Goal: Complete application form: Complete application form

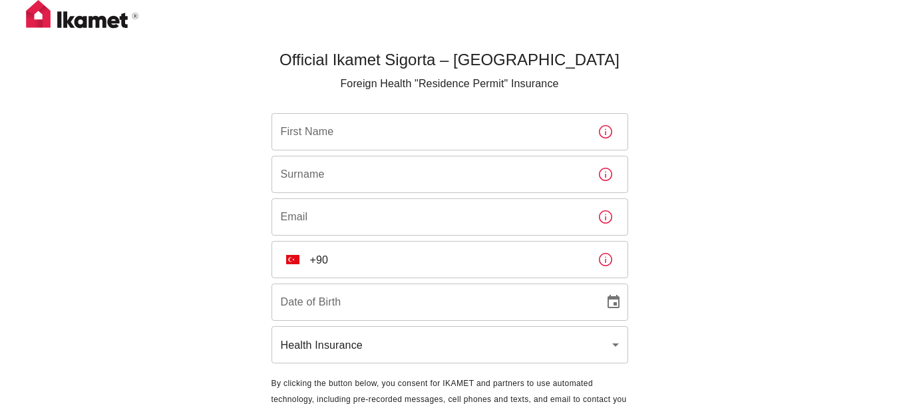
click at [443, 121] on input "First Name" at bounding box center [429, 131] width 315 height 37
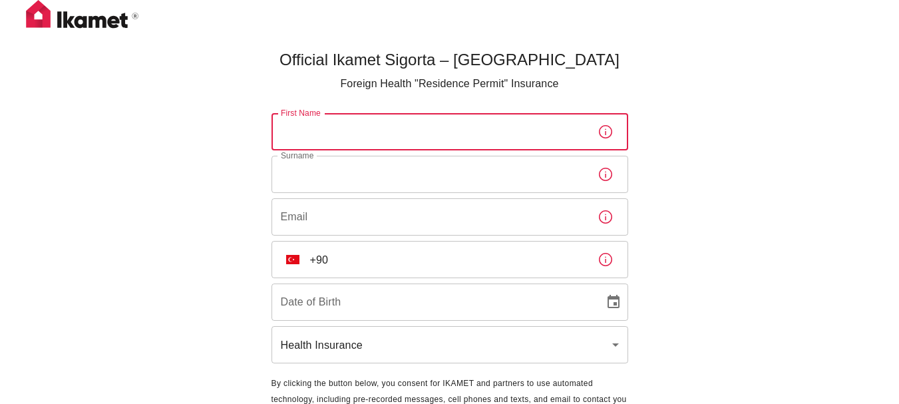
type input "Rehab"
type input "[PERSON_NAME]"
click at [396, 132] on input "Rehab" at bounding box center [429, 131] width 315 height 37
type input "[PERSON_NAME]"
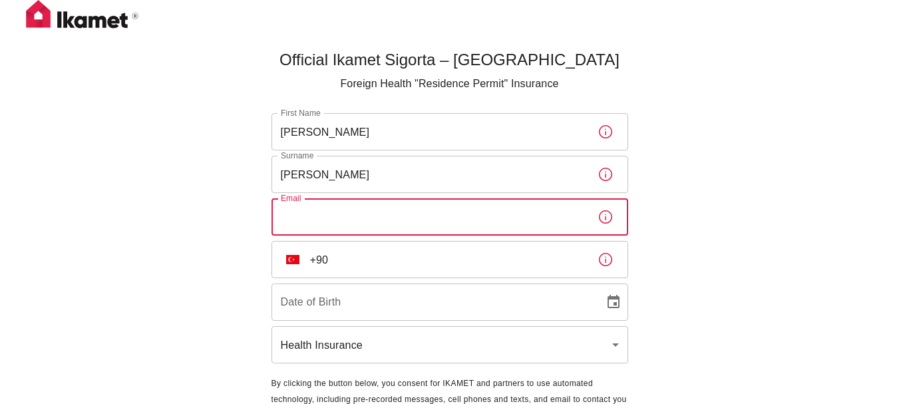
click at [371, 233] on input "Email" at bounding box center [429, 216] width 315 height 37
type input "[EMAIL_ADDRESS][DOMAIN_NAME]"
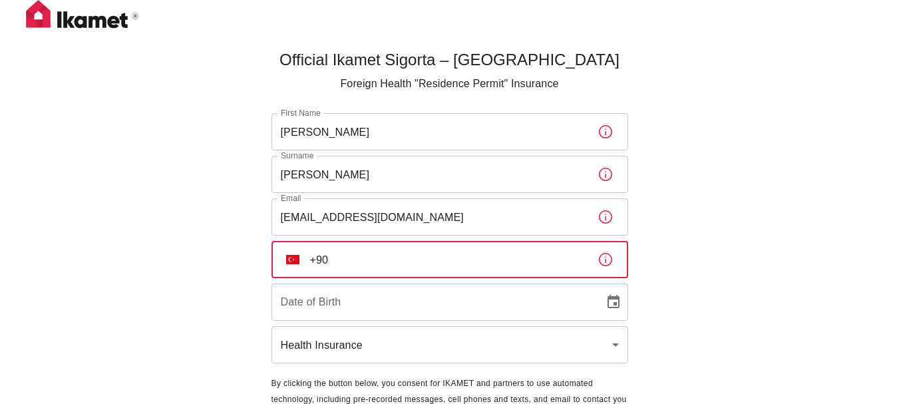
click at [381, 254] on input "+90" at bounding box center [448, 259] width 277 height 37
type input "[PHONE_NUMBER]"
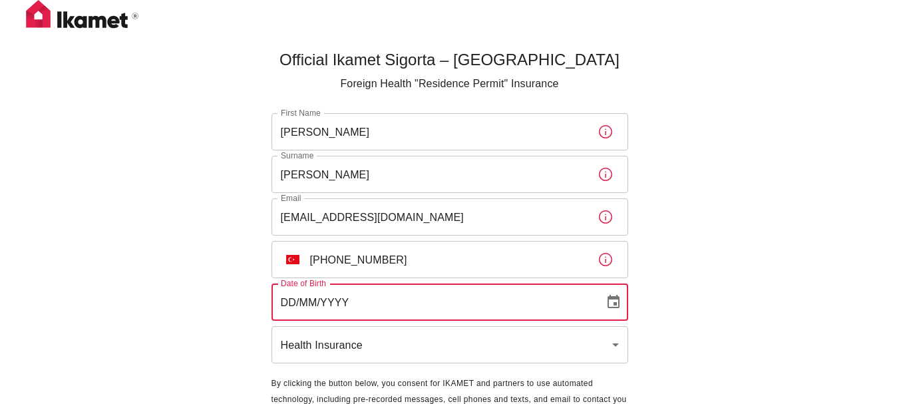
click at [358, 302] on input "DD/MM/YYYY" at bounding box center [433, 301] width 323 height 37
click at [287, 302] on input "[DATE]" at bounding box center [433, 301] width 323 height 37
click at [288, 301] on input "[DATE]" at bounding box center [433, 301] width 323 height 37
click at [287, 301] on input "[DATE]" at bounding box center [433, 301] width 323 height 37
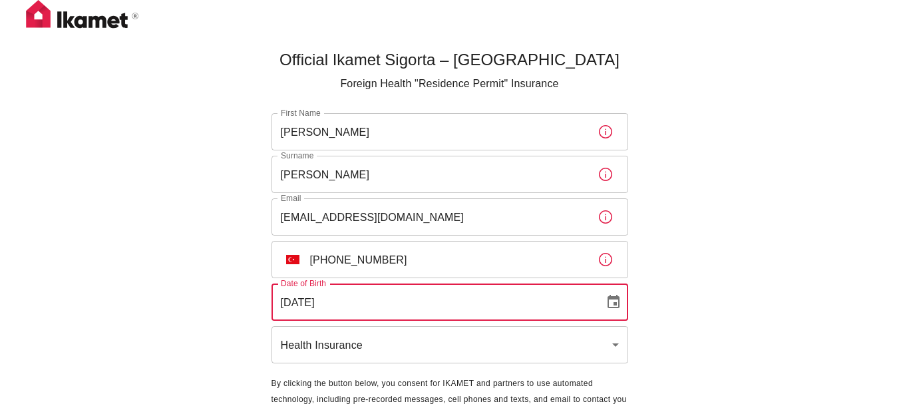
click at [287, 301] on input "[DATE]" at bounding box center [433, 301] width 323 height 37
click at [383, 307] on input "[DATE]" at bounding box center [433, 301] width 323 height 37
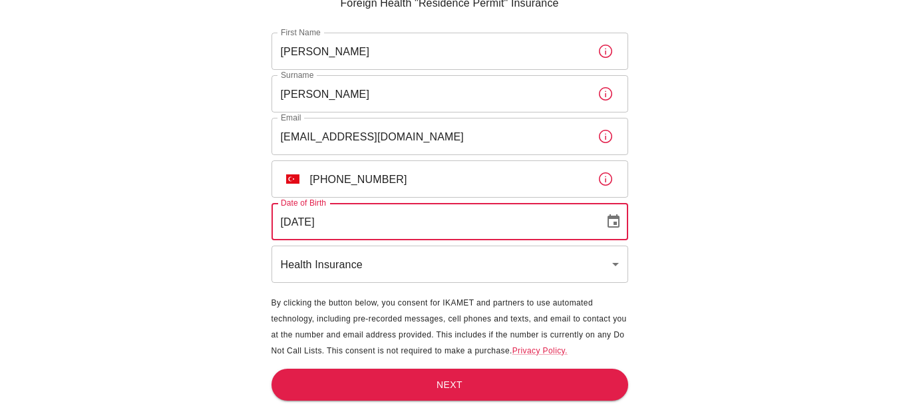
scroll to position [83, 0]
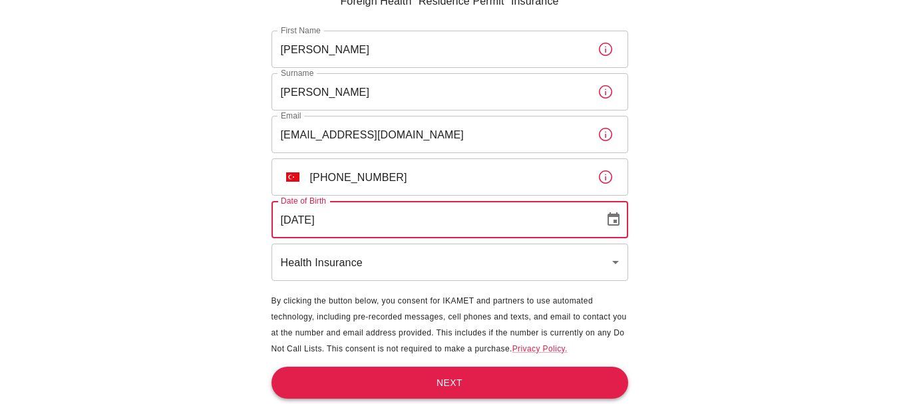
type input "[DATE]"
click at [331, 373] on button "Next" at bounding box center [450, 383] width 357 height 33
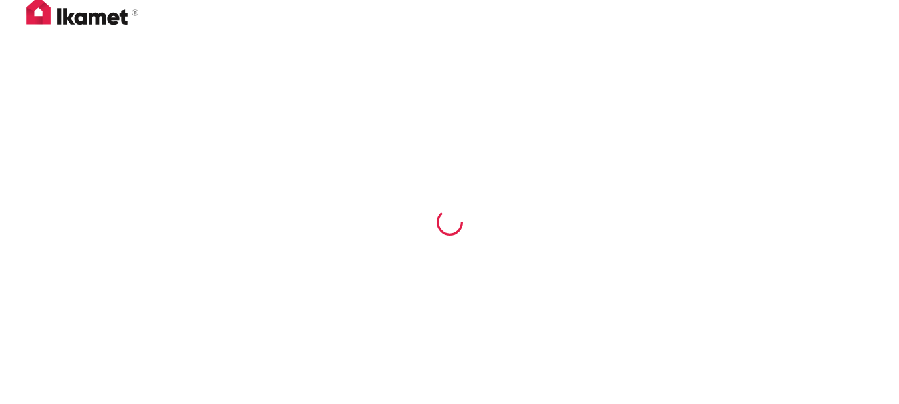
scroll to position [3, 0]
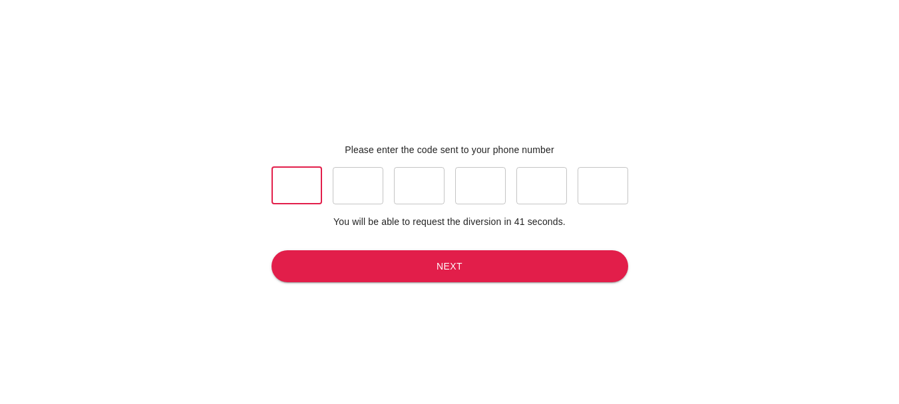
click at [288, 190] on input "text" at bounding box center [297, 185] width 51 height 37
type input "4"
type input "5"
type input "4"
type input "9"
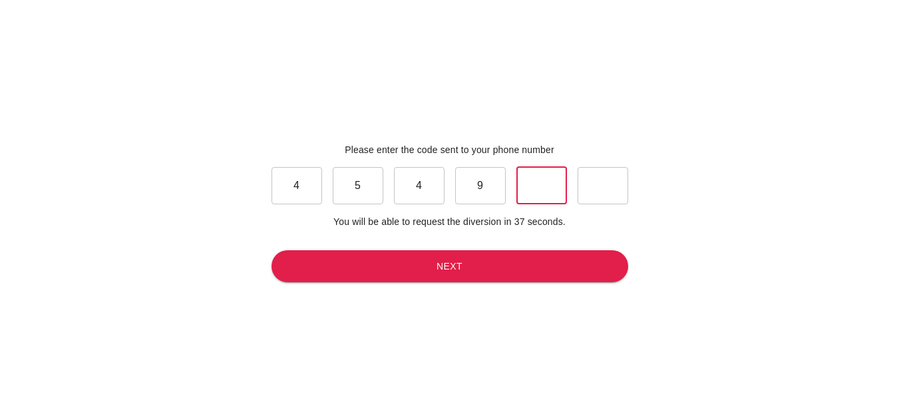
type input "9"
type input "5"
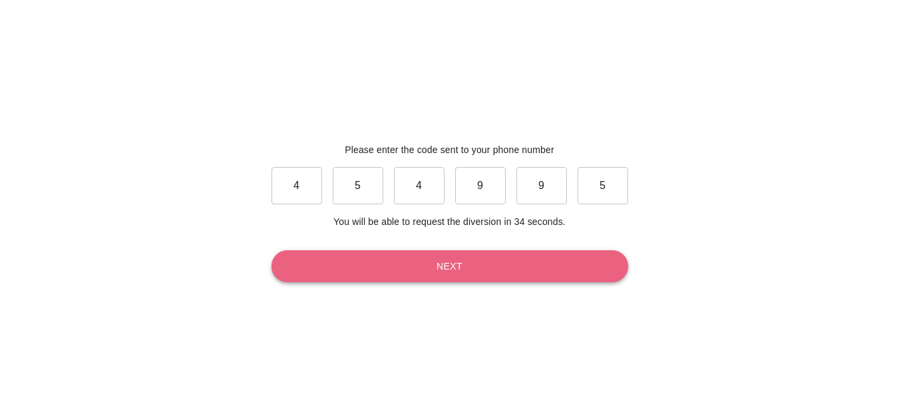
click at [460, 263] on button "Next" at bounding box center [450, 266] width 357 height 33
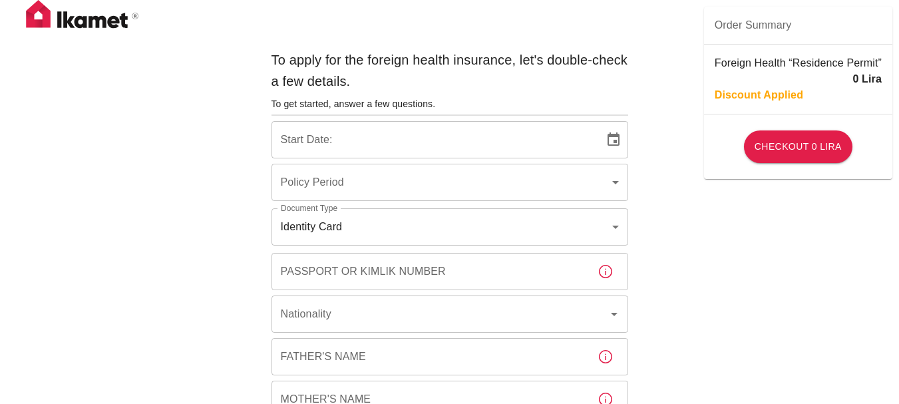
type input "b7343ef8-d55e-4554-96a8-76e30347e985"
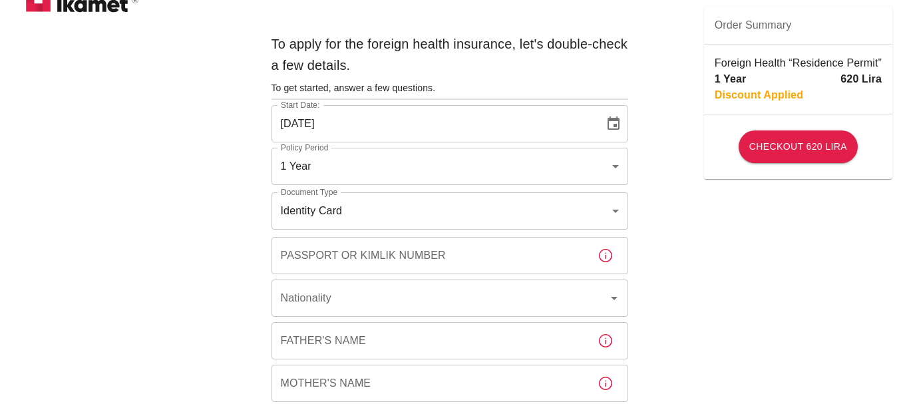
scroll to position [20, 0]
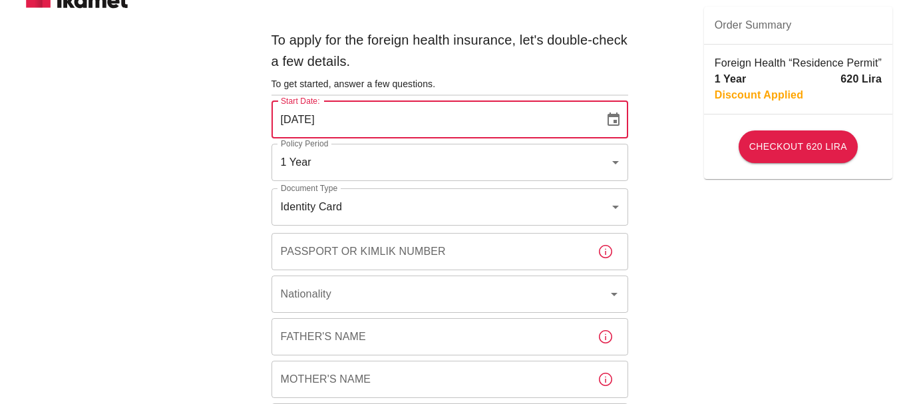
click at [474, 120] on input "[DATE]" at bounding box center [433, 119] width 323 height 37
type input "[DATE]"
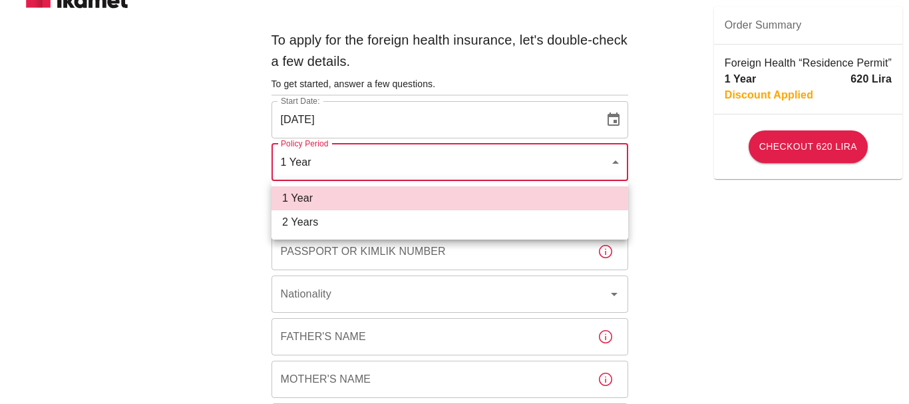
click at [365, 221] on li "2 Years" at bounding box center [450, 222] width 357 height 24
type input "572c7356-bd2e-44a0-a5fb-f98fe7448427"
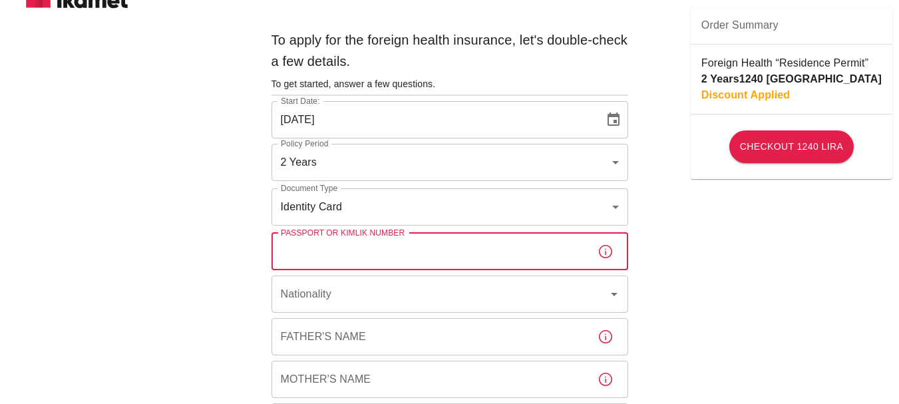
click at [355, 249] on input "Passport or Kimlik Number" at bounding box center [429, 251] width 315 height 37
type input "98749049268"
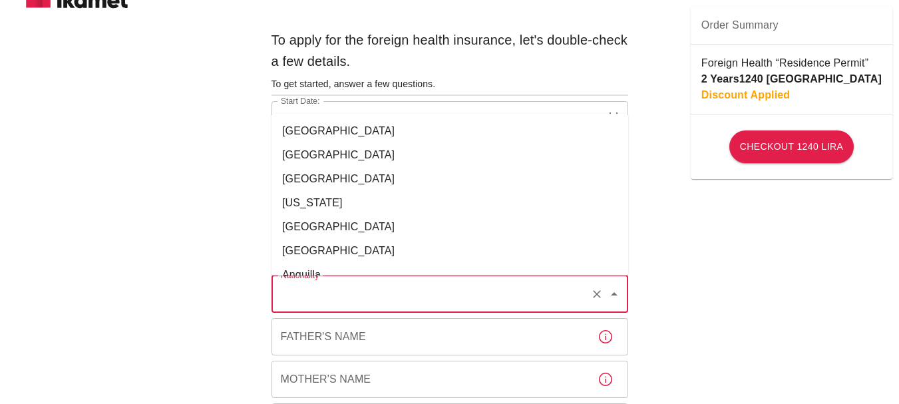
click at [347, 297] on input "Nationality" at bounding box center [431, 294] width 307 height 25
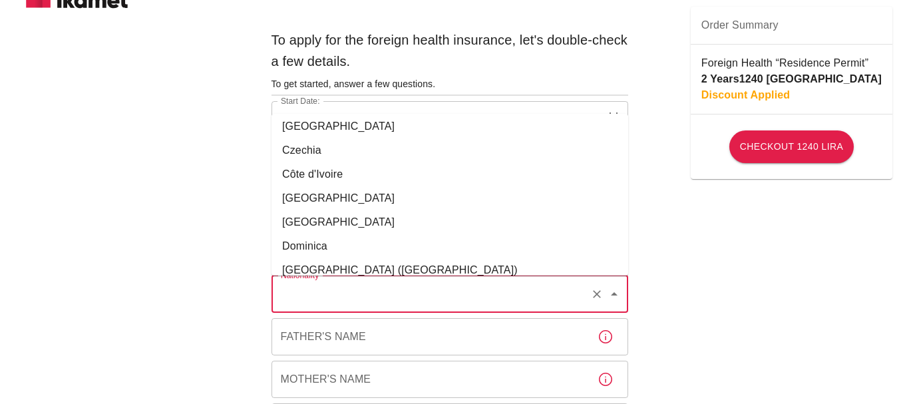
scroll to position [1408, 0]
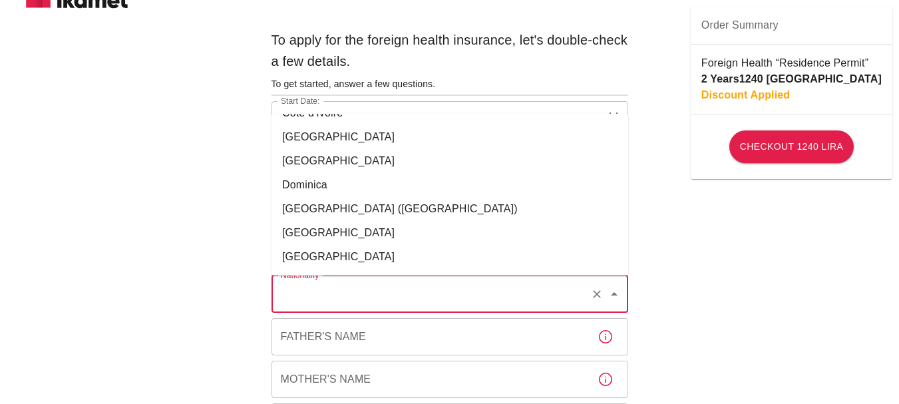
click at [289, 248] on li "[GEOGRAPHIC_DATA]" at bounding box center [450, 257] width 357 height 24
type input "[GEOGRAPHIC_DATA]"
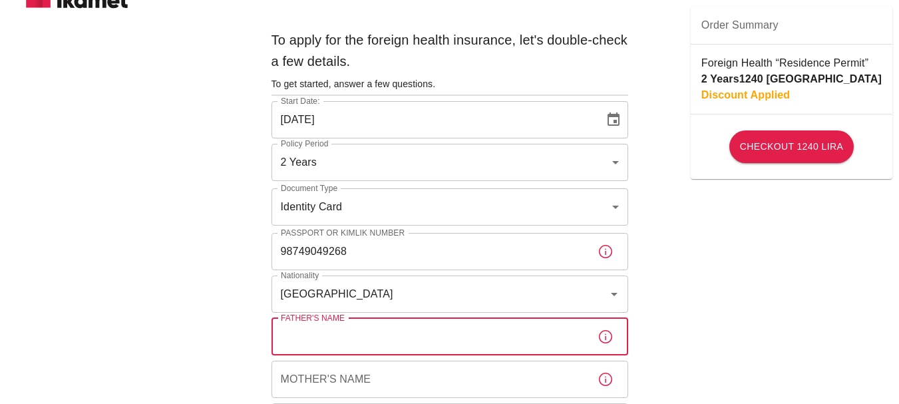
click at [375, 339] on input "Father's Name" at bounding box center [429, 336] width 315 height 37
type input "saadeldin"
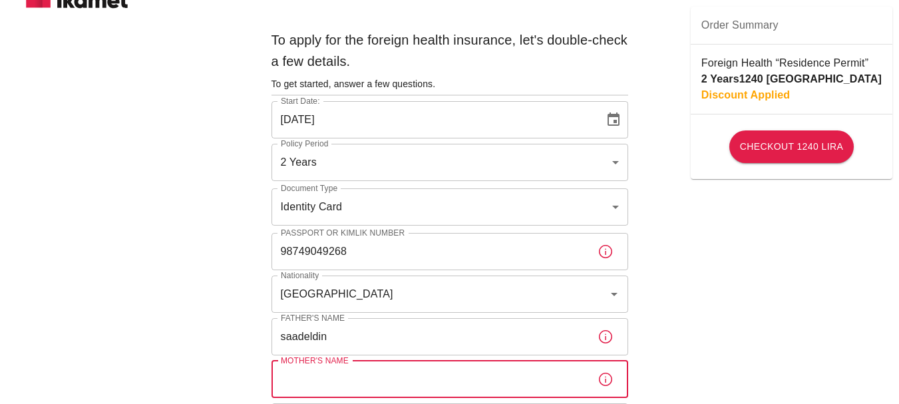
click at [345, 373] on input "Mother's Name" at bounding box center [429, 379] width 315 height 37
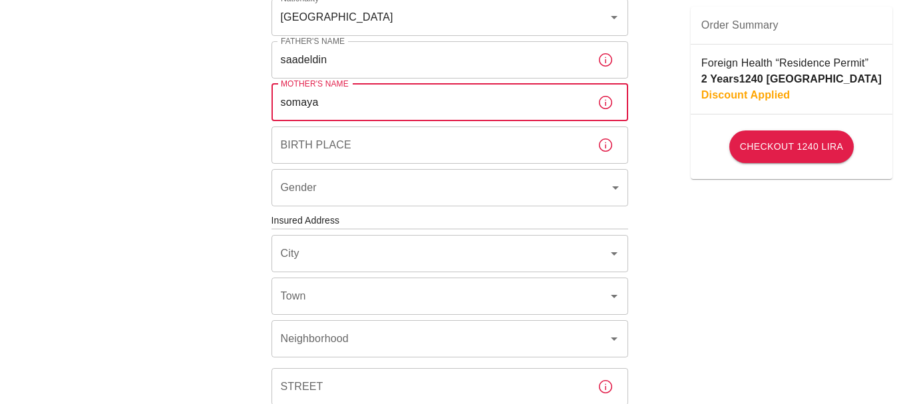
scroll to position [331, 0]
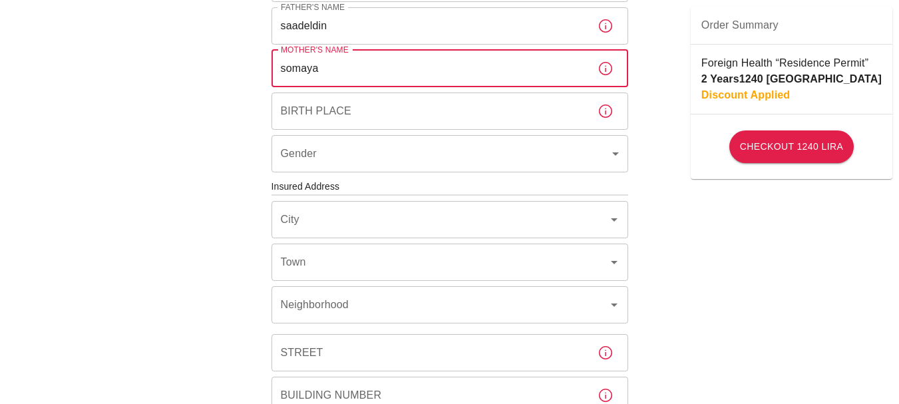
type input "somaya"
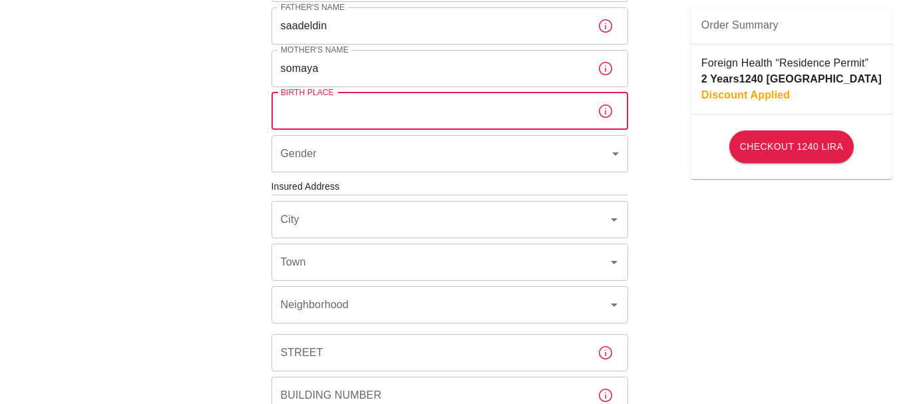
click at [399, 113] on input "Birth Place" at bounding box center [429, 111] width 315 height 37
type input "egyapt"
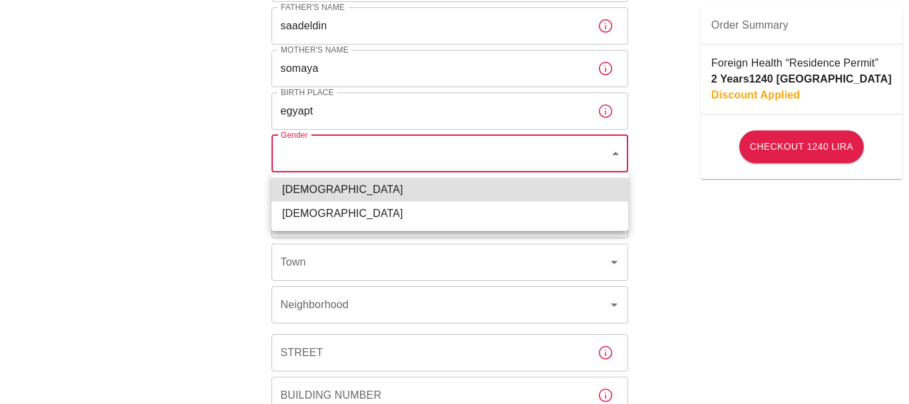
click at [373, 150] on body "To apply for the foreign health insurance, let's double-check a few details. To…" at bounding box center [454, 185] width 909 height 1032
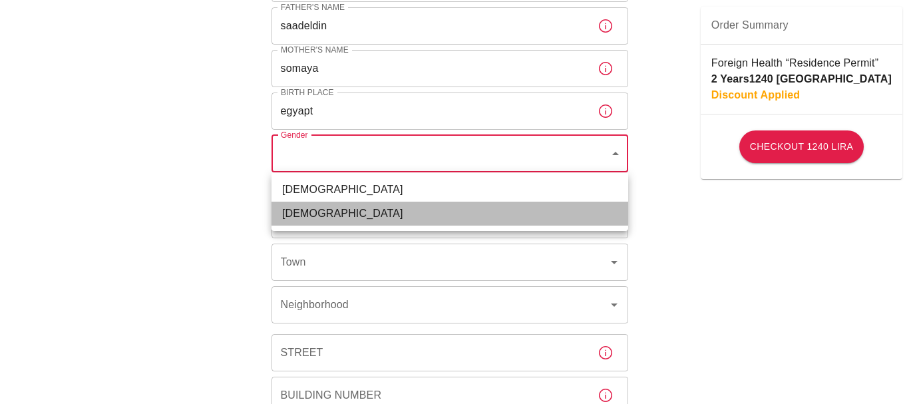
click at [319, 207] on li "[DEMOGRAPHIC_DATA]" at bounding box center [450, 214] width 357 height 24
type input "[DEMOGRAPHIC_DATA]"
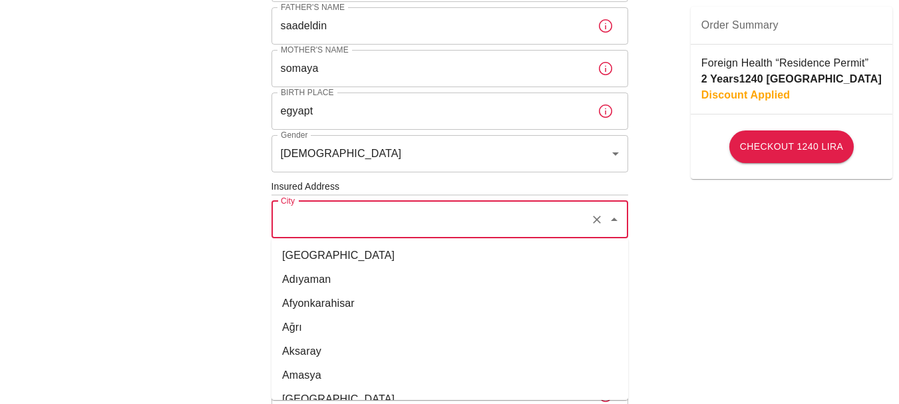
click at [319, 219] on input "City" at bounding box center [431, 219] width 307 height 25
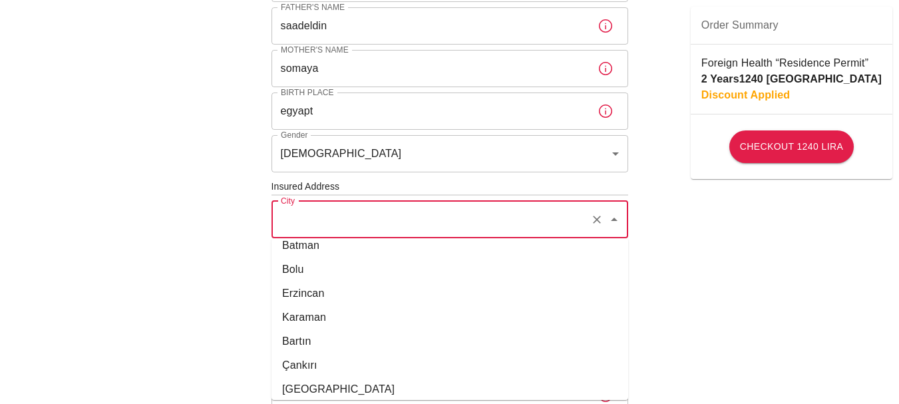
scroll to position [1488, 0]
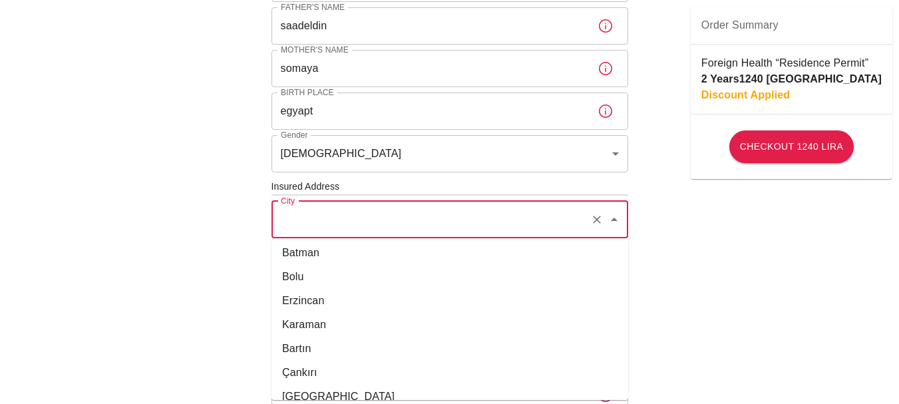
click at [386, 298] on li "Erzincan" at bounding box center [450, 301] width 357 height 24
type input "Erzincan"
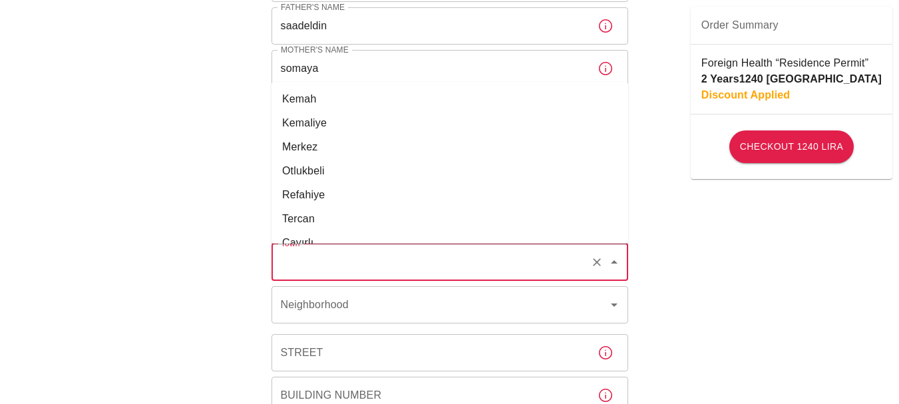
click at [413, 254] on input "Town" at bounding box center [431, 262] width 307 height 25
click at [618, 266] on icon "Close" at bounding box center [614, 262] width 16 height 16
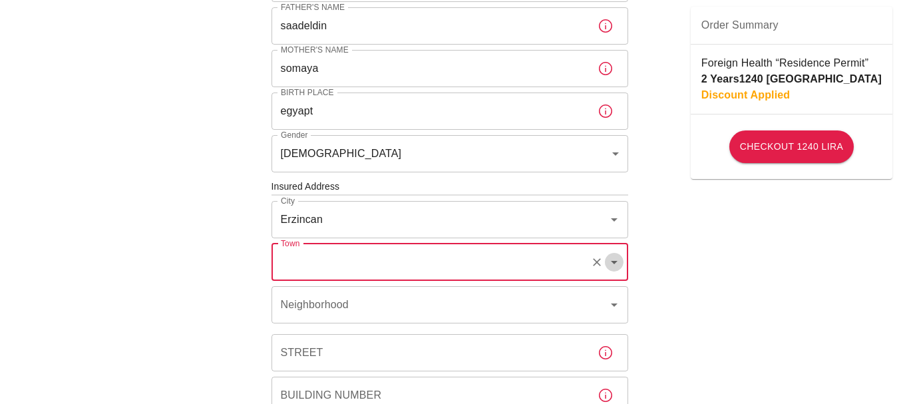
click at [618, 266] on icon "Open" at bounding box center [614, 262] width 16 height 16
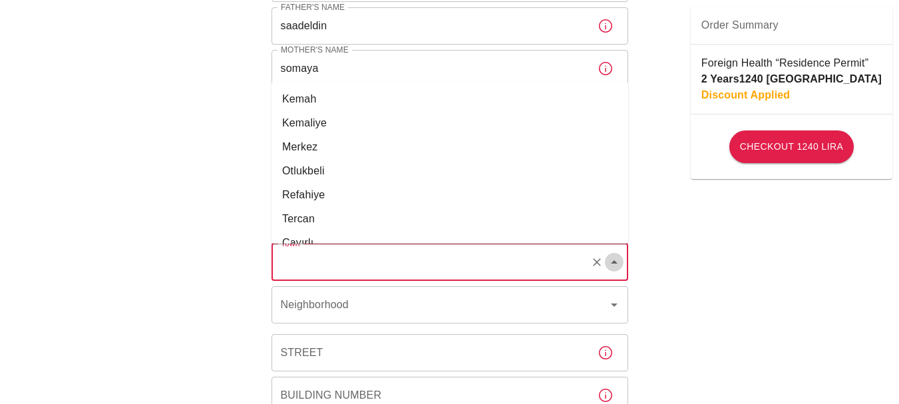
click at [618, 266] on icon "Close" at bounding box center [614, 262] width 16 height 16
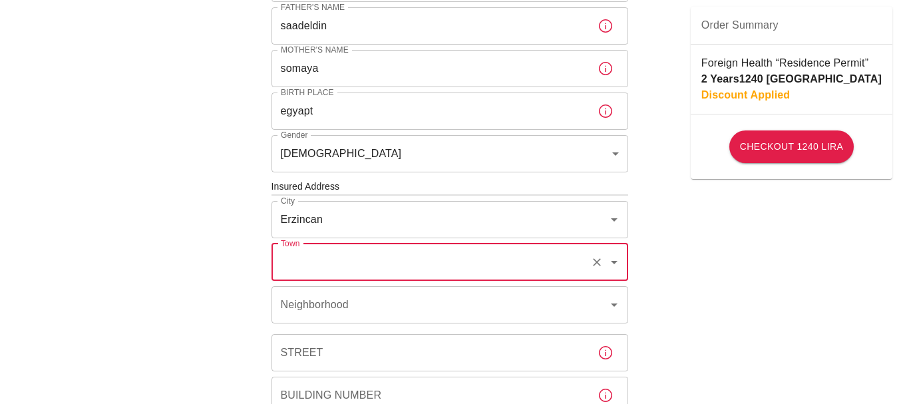
drag, startPoint x: 464, startPoint y: 262, endPoint x: 322, endPoint y: 255, distance: 141.9
click at [322, 255] on input "Town" at bounding box center [431, 262] width 307 height 25
click at [337, 348] on li "Merkez" at bounding box center [450, 346] width 357 height 24
type input "Merkez"
click at [367, 308] on input "Neighborhood" at bounding box center [431, 304] width 307 height 25
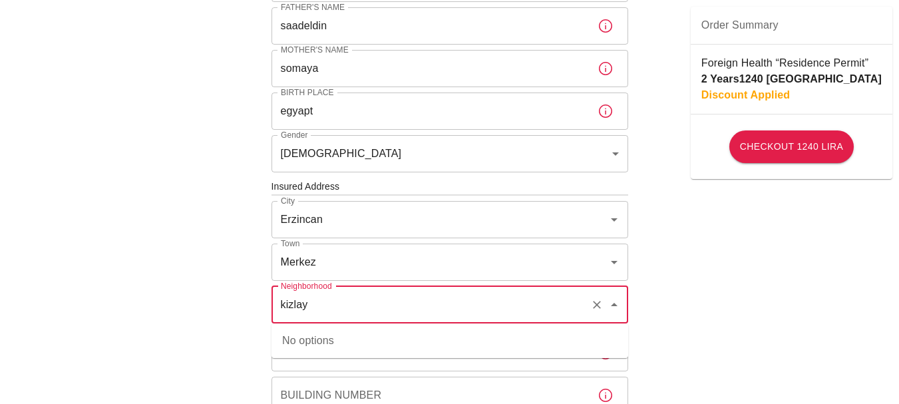
click at [367, 308] on input "kizlay" at bounding box center [431, 304] width 307 height 25
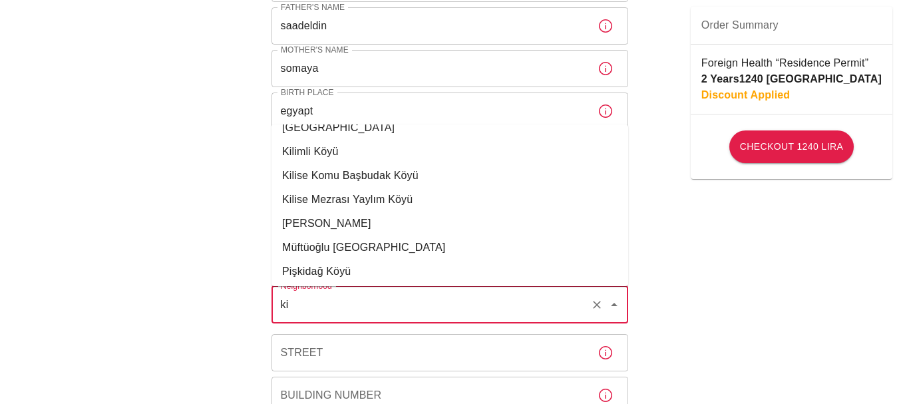
scroll to position [347, 0]
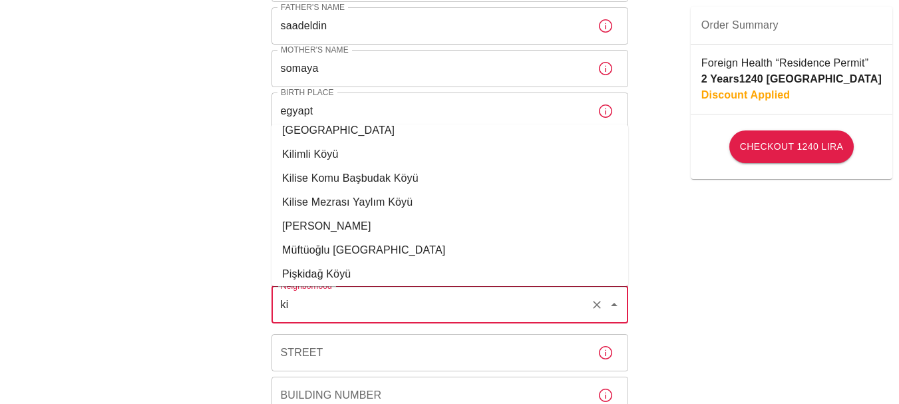
type input "k"
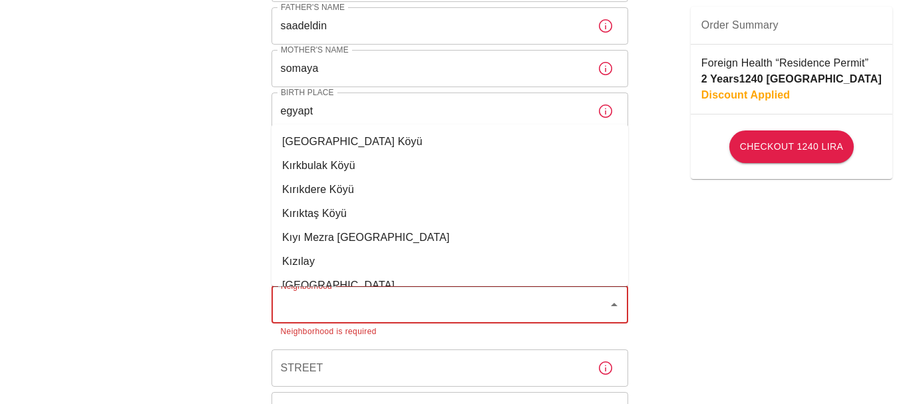
scroll to position [12820, 0]
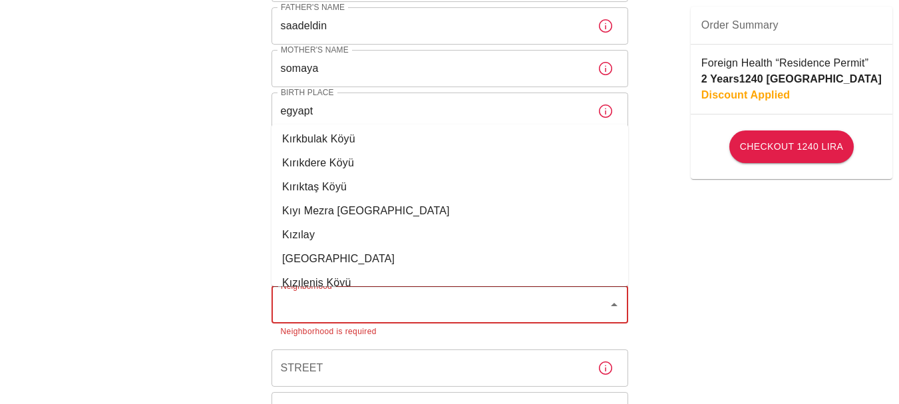
click at [397, 236] on li "Kızılay" at bounding box center [450, 235] width 357 height 24
type input "Kızılay"
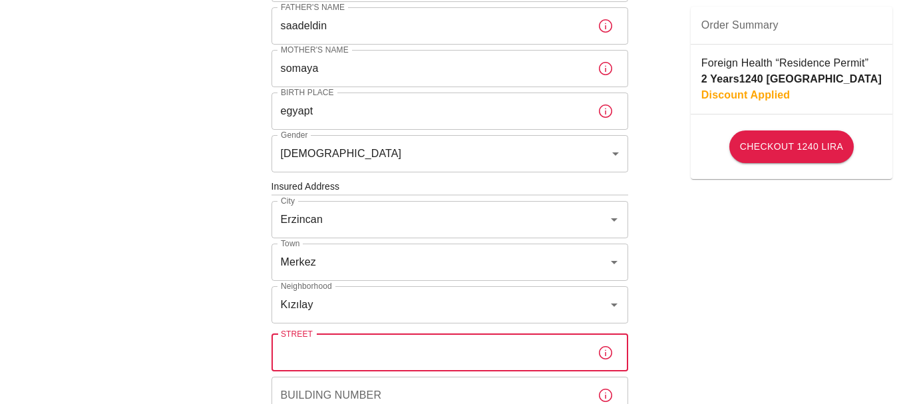
click at [378, 342] on input "Street" at bounding box center [429, 352] width 315 height 37
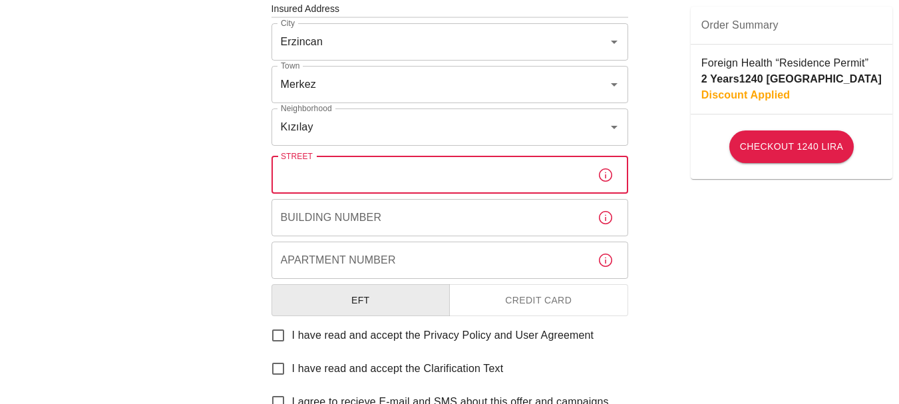
scroll to position [512, 0]
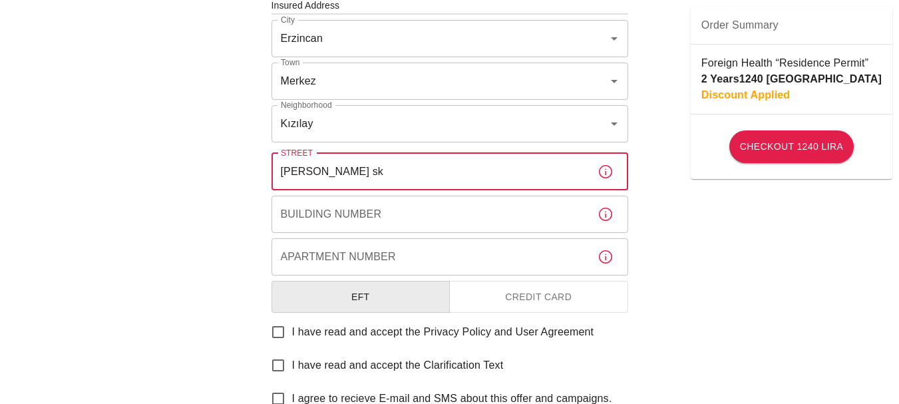
type input "[PERSON_NAME] sk"
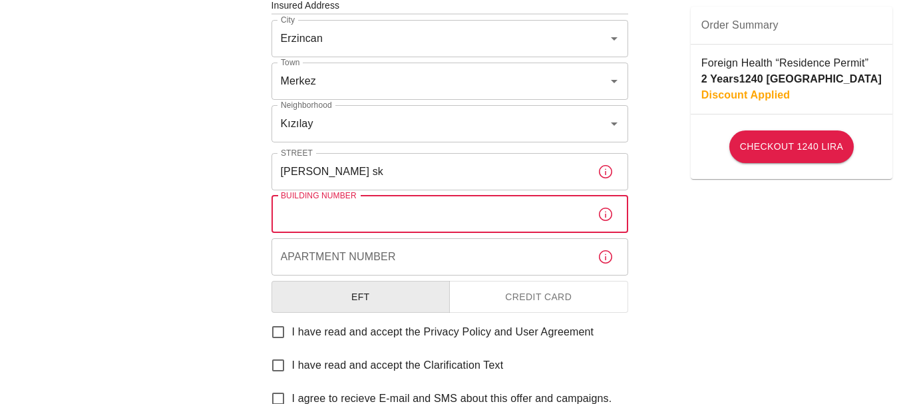
click at [530, 211] on input "Building Number" at bounding box center [429, 214] width 315 height 37
type input "22"
click at [427, 258] on input "Apartment Number" at bounding box center [429, 256] width 315 height 37
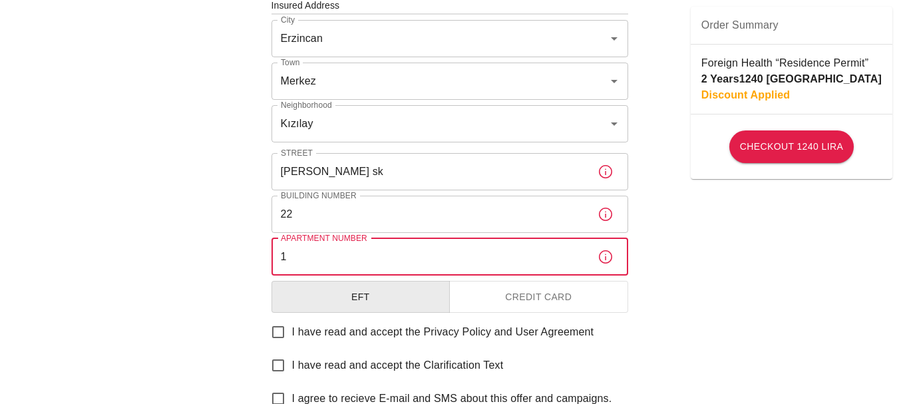
type input "1"
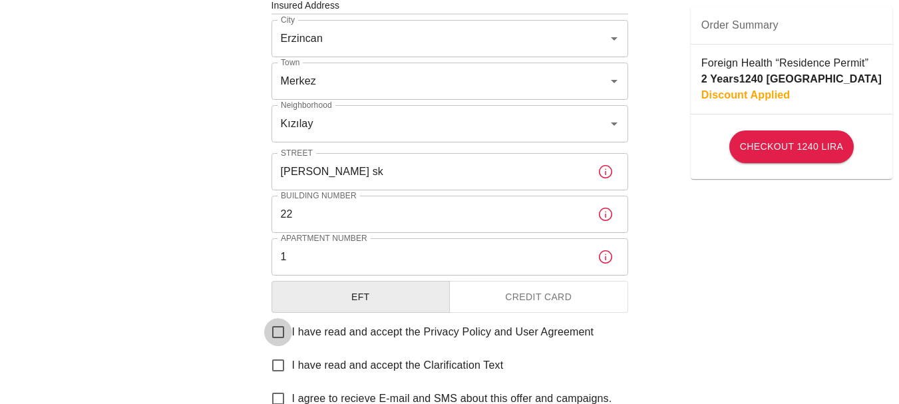
click at [287, 338] on input "I have read and accept the Privacy Policy and User Agreement" at bounding box center [278, 332] width 28 height 28
checkbox input "true"
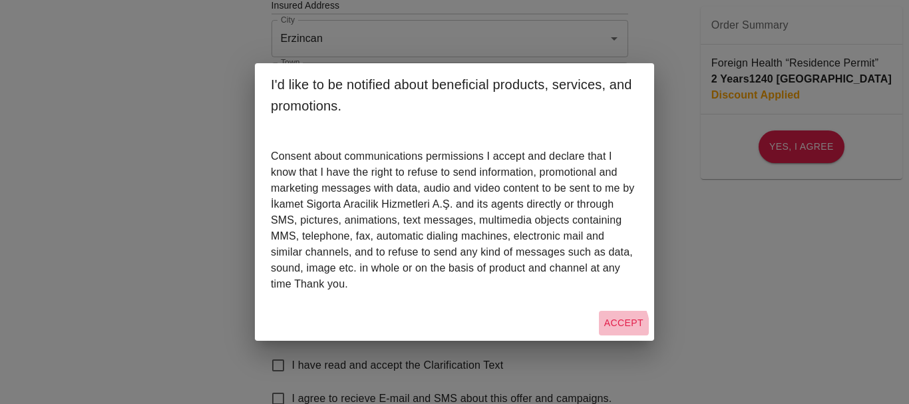
click at [613, 325] on button "Accept" at bounding box center [624, 323] width 50 height 25
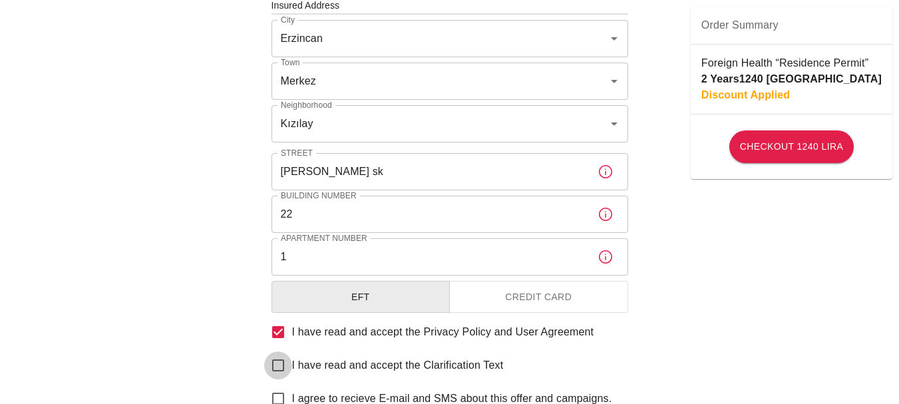
click at [280, 362] on input "I have read and accept the Clarification Text" at bounding box center [278, 365] width 28 height 28
checkbox input "true"
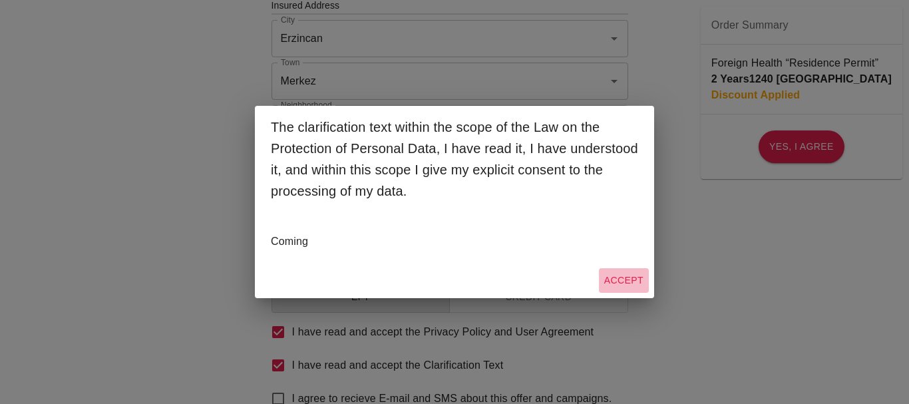
click at [634, 278] on button "Accept" at bounding box center [624, 280] width 50 height 25
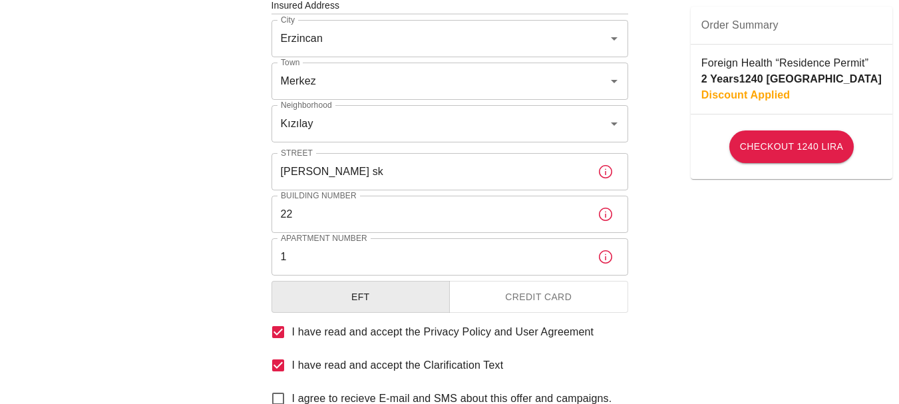
scroll to position [628, 0]
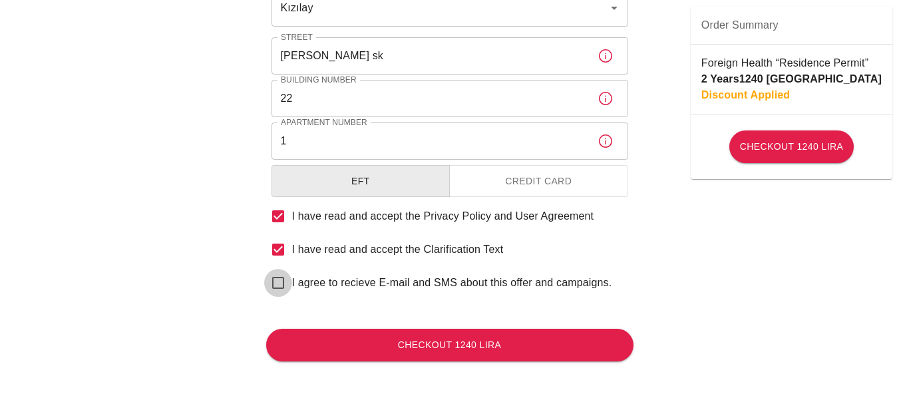
click at [276, 287] on input "I agree to recieve E-mail and SMS about this offer and campaigns." at bounding box center [278, 283] width 28 height 28
checkbox input "true"
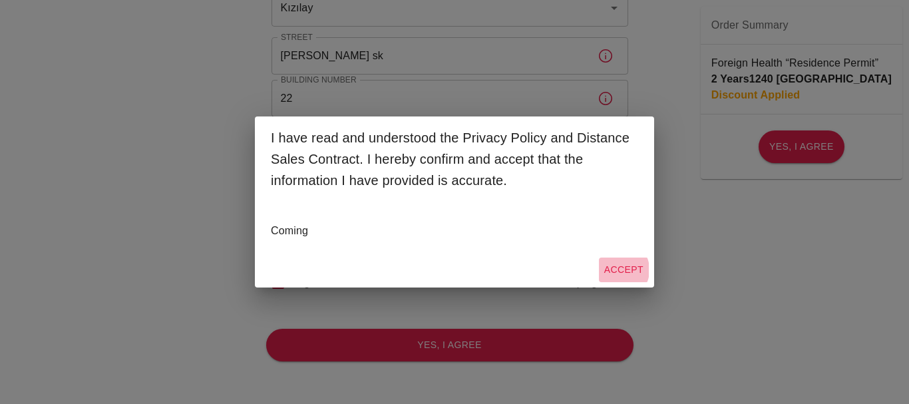
click at [620, 270] on button "Accept" at bounding box center [624, 270] width 50 height 25
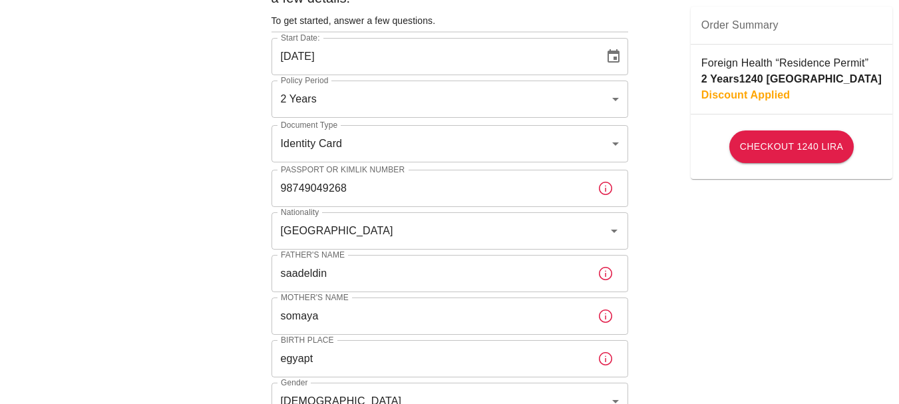
scroll to position [0, 0]
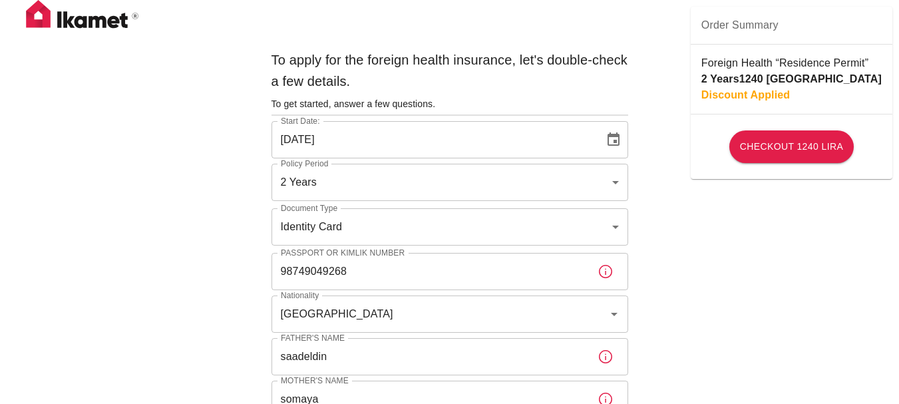
click at [74, 17] on img at bounding box center [82, 16] width 133 height 33
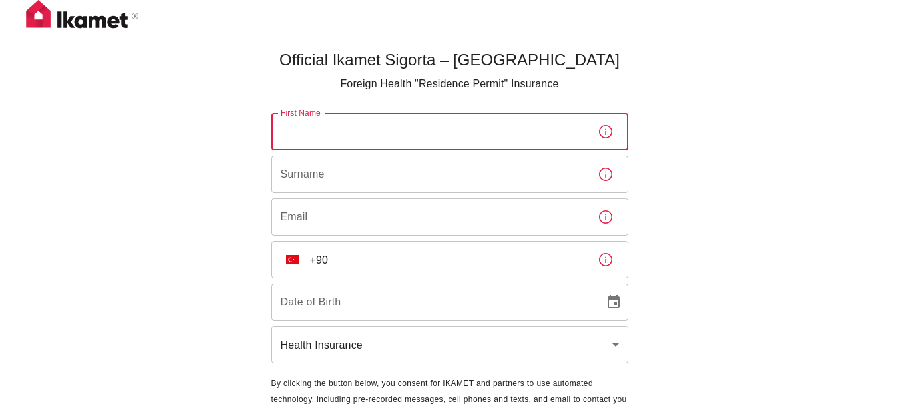
click at [469, 124] on input "First Name" at bounding box center [429, 131] width 315 height 37
type input "Rehab"
type input "[PERSON_NAME]"
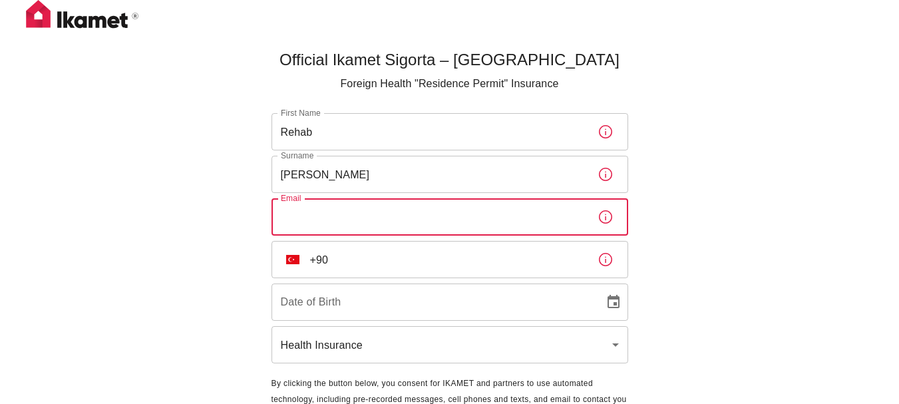
click at [411, 224] on input "Email" at bounding box center [429, 216] width 315 height 37
type input "[EMAIL_ADDRESS][DOMAIN_NAME]"
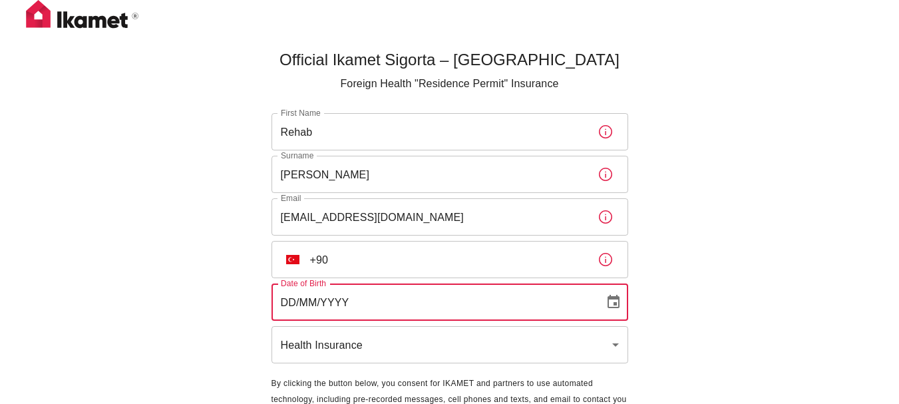
click at [380, 308] on input "DD/MM/YYYY" at bounding box center [433, 301] width 323 height 37
type input "[DATE]"
click at [474, 253] on input "+90" at bounding box center [448, 259] width 277 height 37
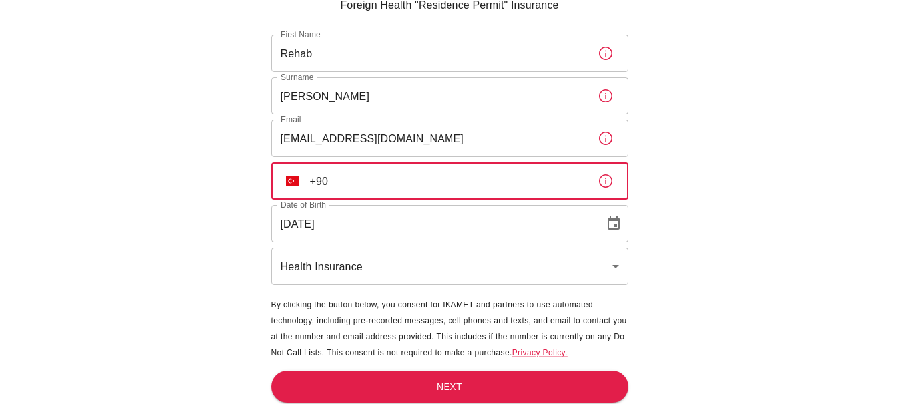
scroll to position [83, 0]
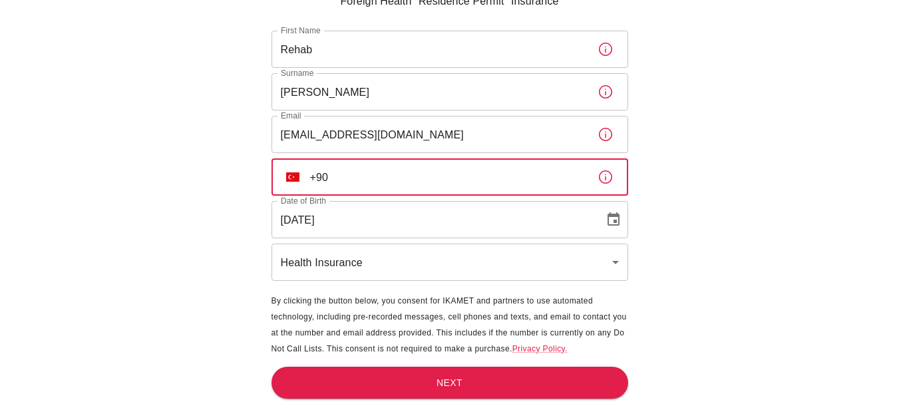
click at [493, 170] on input "+90" at bounding box center [448, 176] width 277 height 37
type input "[PHONE_NUMBER]"
click at [385, 395] on button "Next" at bounding box center [450, 383] width 357 height 33
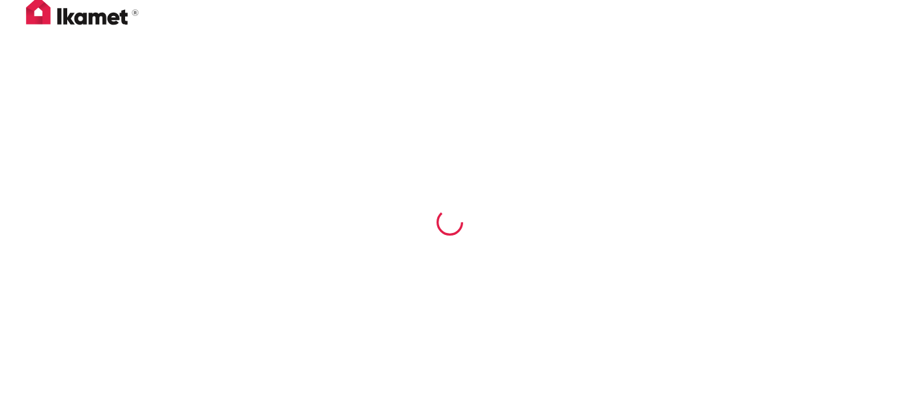
scroll to position [3, 0]
